Goal: Task Accomplishment & Management: Use online tool/utility

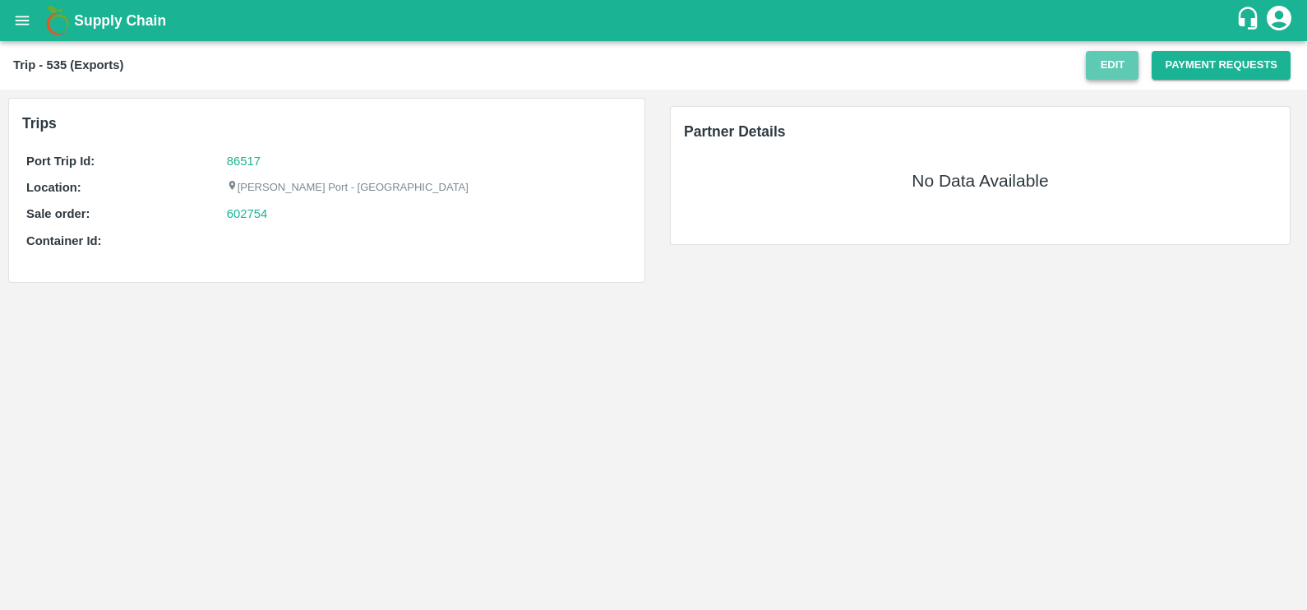
click at [1101, 76] on button "Edit" at bounding box center [1112, 65] width 53 height 29
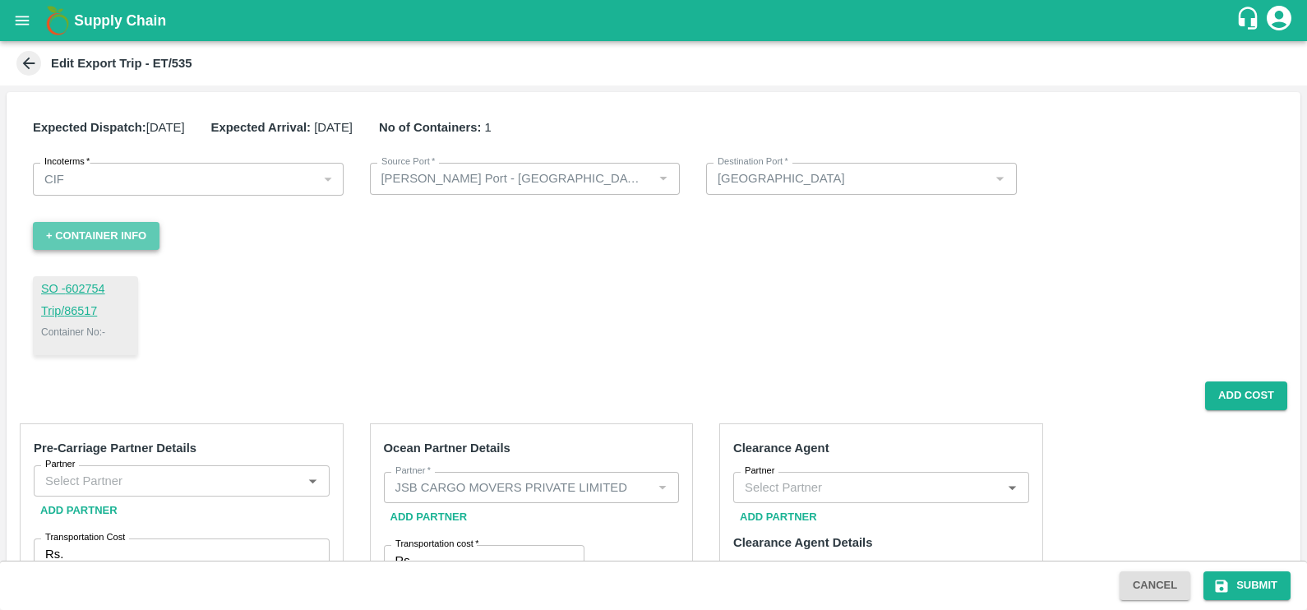
click at [114, 246] on button "+ Container Info" at bounding box center [96, 236] width 127 height 29
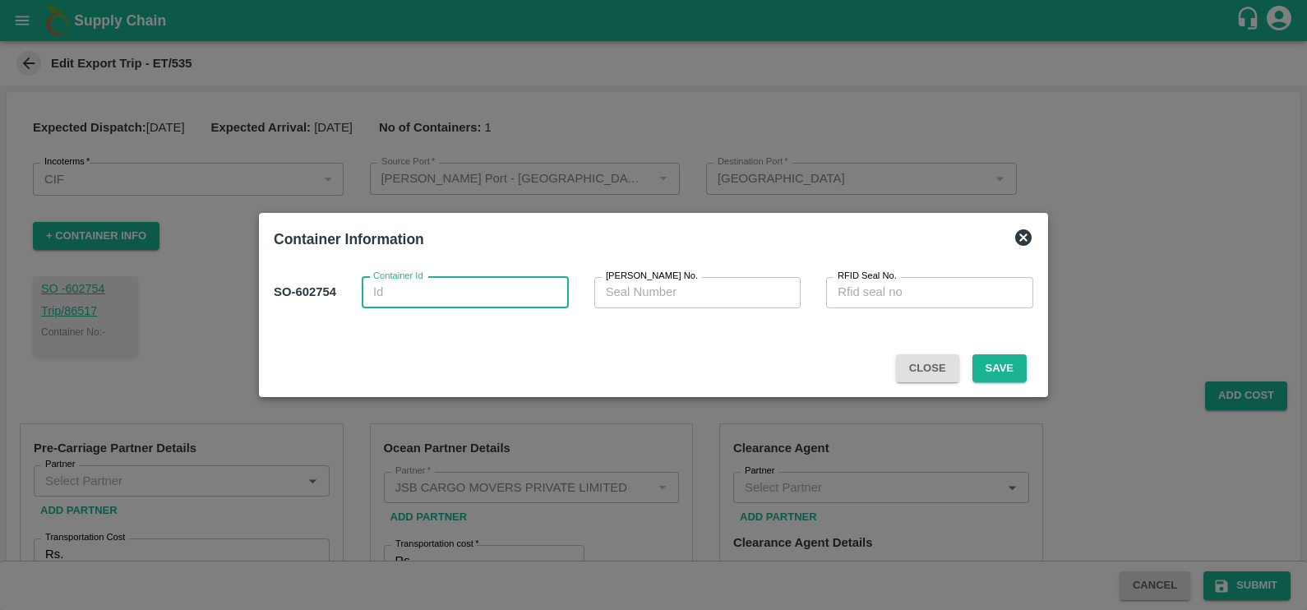
click at [416, 299] on textarea "Container Id" at bounding box center [465, 292] width 184 height 17
click at [392, 290] on textarea "Container Id" at bounding box center [465, 292] width 184 height 17
click at [417, 43] on div at bounding box center [653, 305] width 1307 height 610
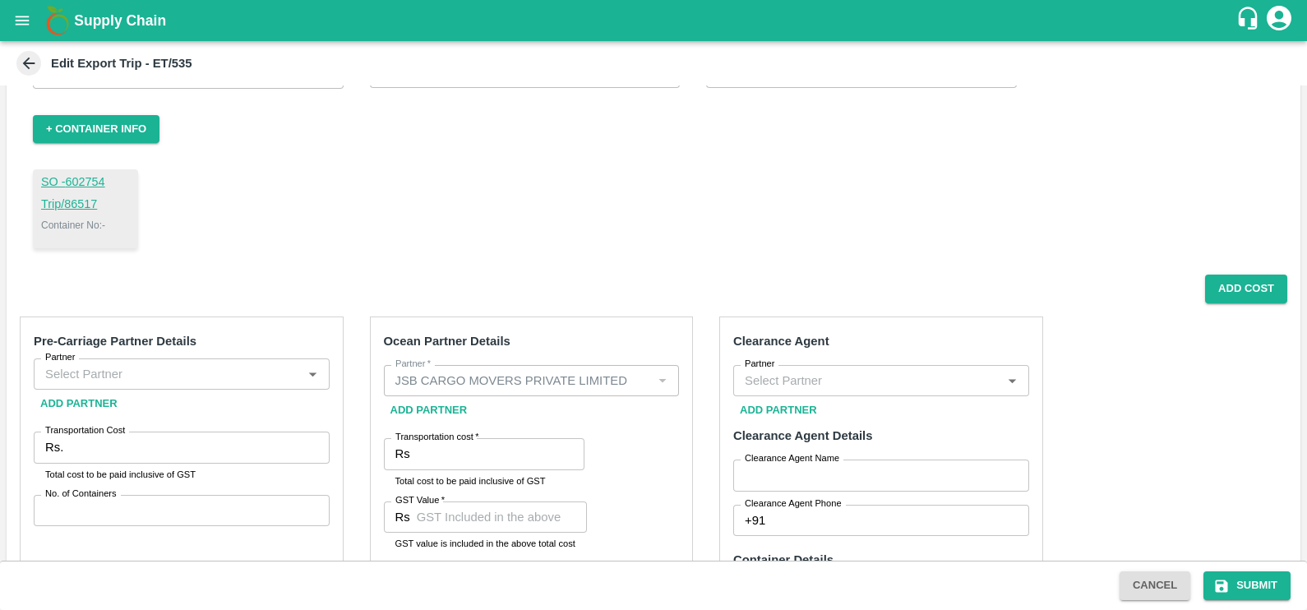
scroll to position [110, 0]
